Goal: Download file/media

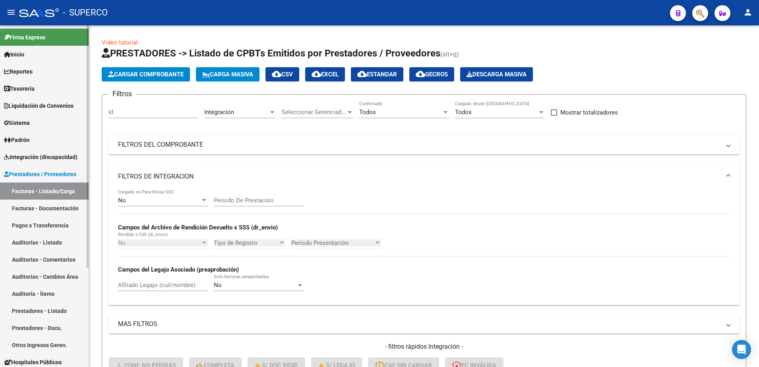
scroll to position [305, 0]
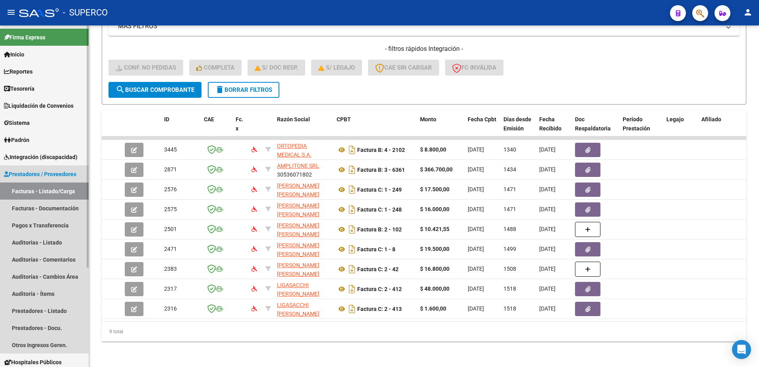
click at [36, 193] on link "Facturas - Listado/Carga" at bounding box center [44, 191] width 89 height 17
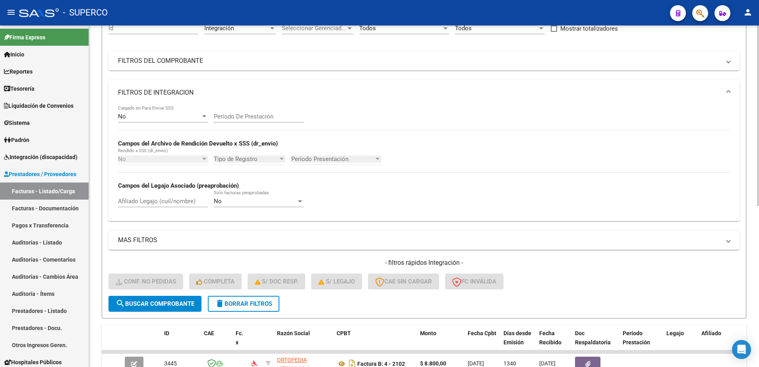
scroll to position [57, 0]
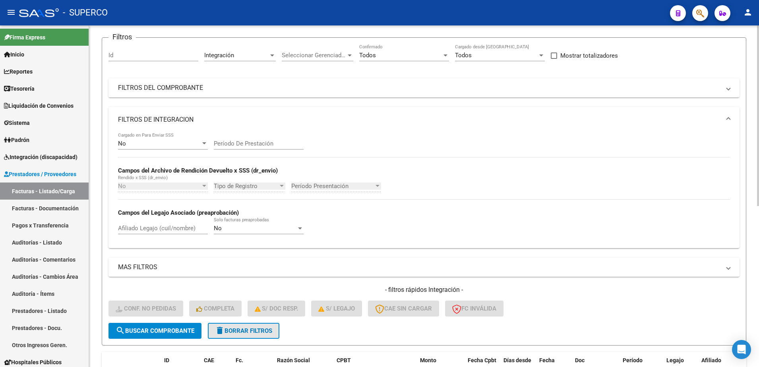
click at [266, 327] on span "delete Borrar Filtros" at bounding box center [243, 330] width 57 height 7
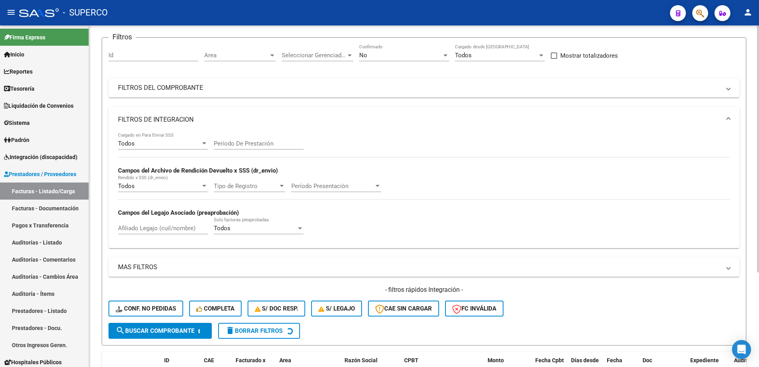
click at [418, 56] on div "No" at bounding box center [400, 55] width 83 height 7
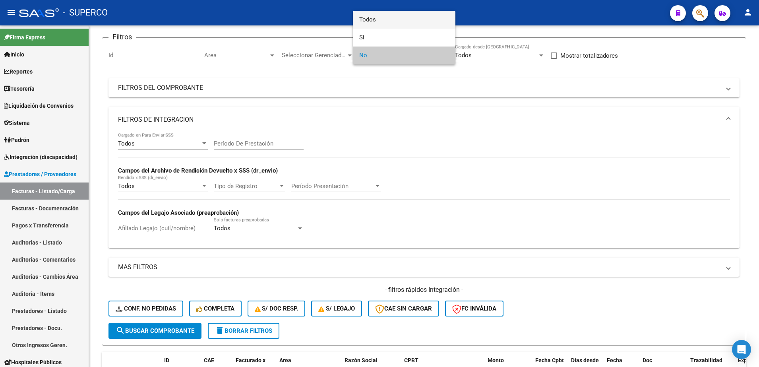
click at [413, 27] on span "Todos" at bounding box center [404, 20] width 90 height 18
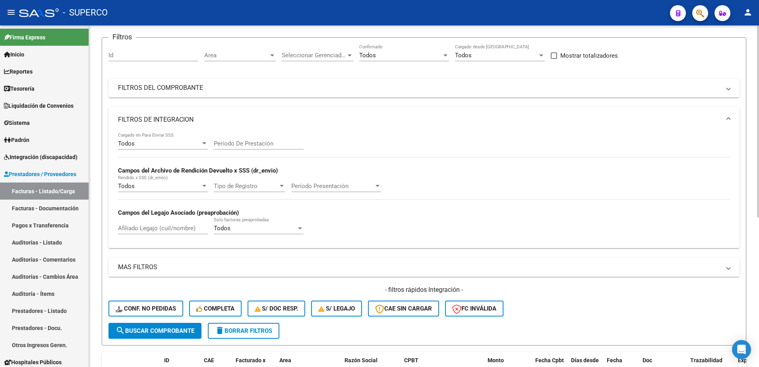
click at [165, 90] on mat-panel-title "FILTROS DEL COMPROBANTE" at bounding box center [419, 88] width 603 height 9
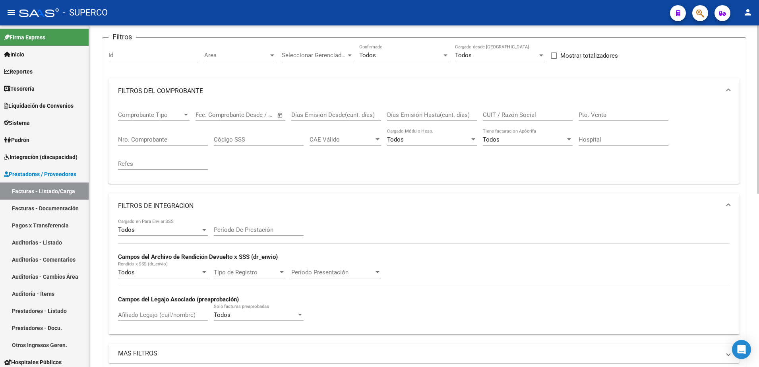
click at [150, 137] on input "Nro. Comprobante" at bounding box center [163, 139] width 90 height 7
paste input "118136"
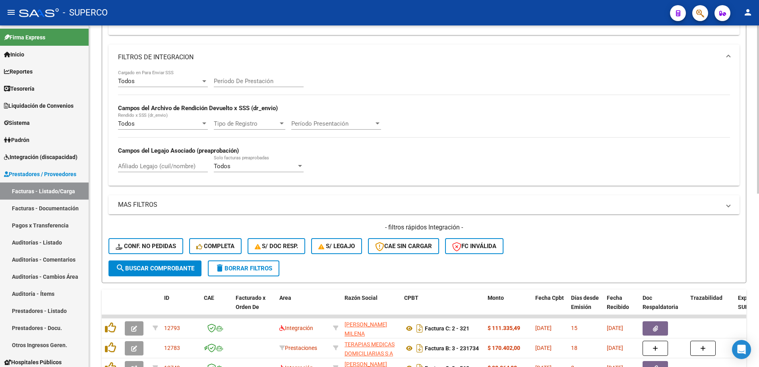
scroll to position [206, 0]
click at [150, 264] on button "search Buscar Comprobante" at bounding box center [155, 268] width 93 height 16
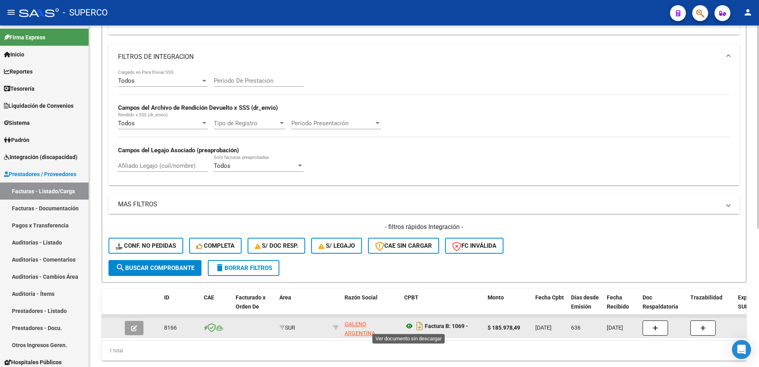
click at [408, 324] on icon at bounding box center [409, 326] width 10 height 10
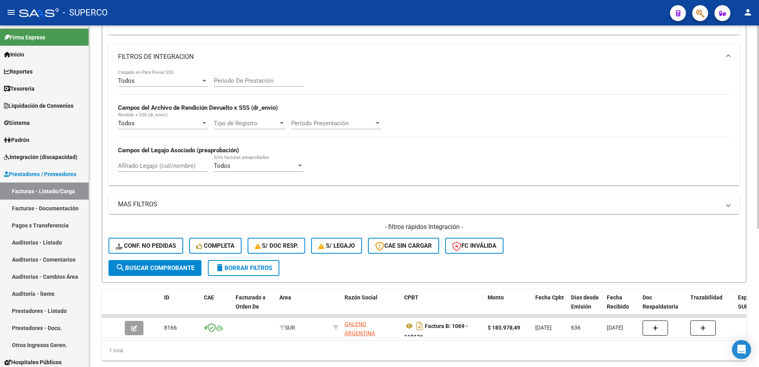
scroll to position [233, 0]
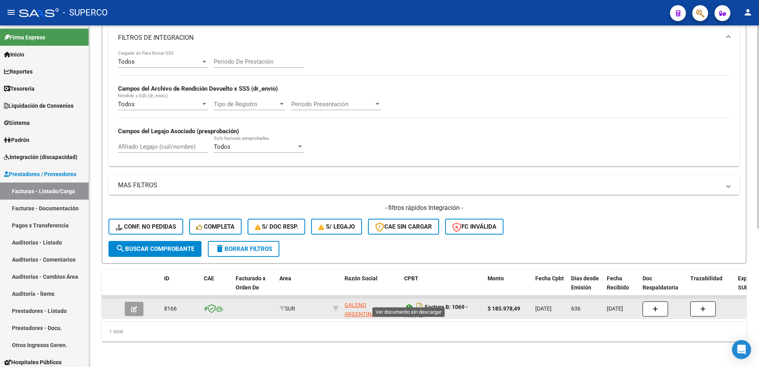
click at [408, 302] on icon at bounding box center [409, 307] width 10 height 10
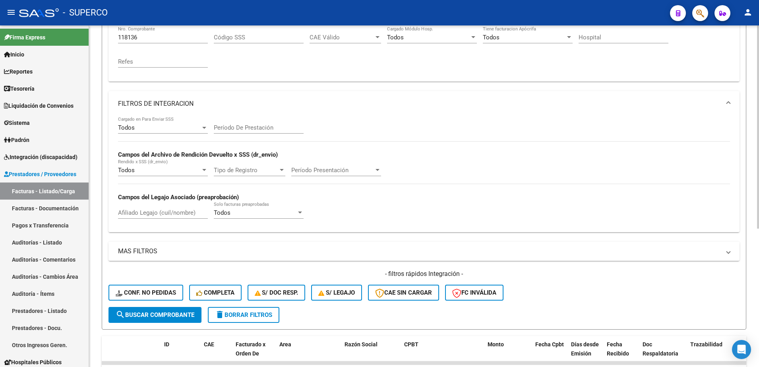
scroll to position [133, 0]
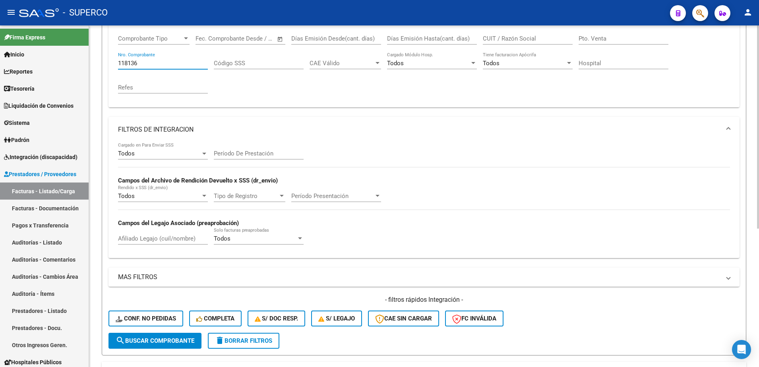
click at [148, 64] on input "118136" at bounding box center [163, 63] width 90 height 7
type input "1"
paste input "114944"
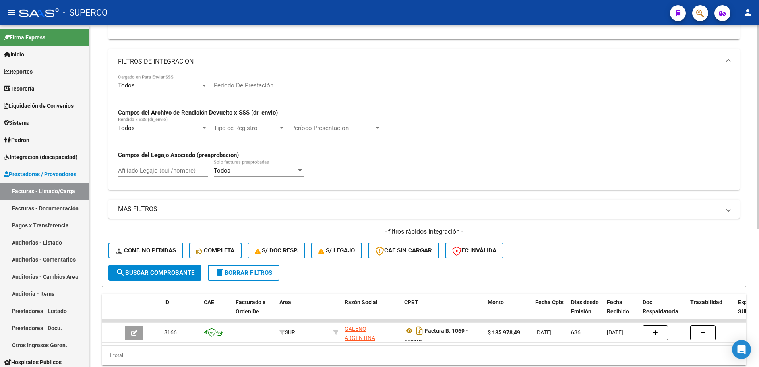
scroll to position [233, 0]
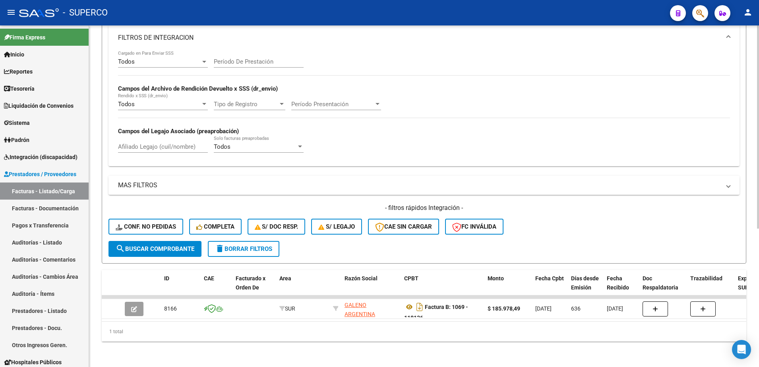
type input "114944"
click at [157, 245] on span "search Buscar Comprobante" at bounding box center [155, 248] width 79 height 7
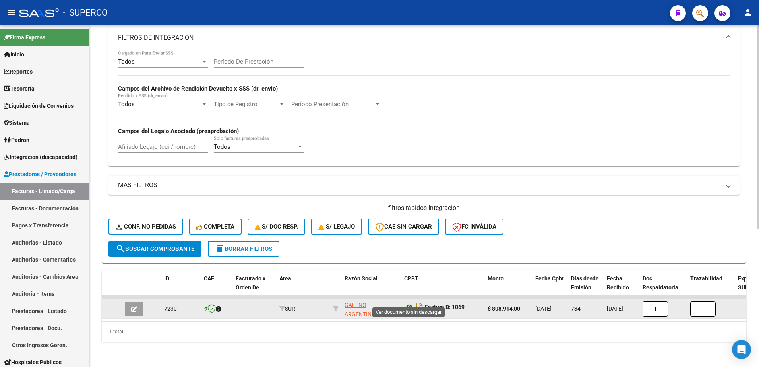
click at [408, 302] on icon at bounding box center [409, 307] width 10 height 10
